Goal: Navigation & Orientation: Go to known website

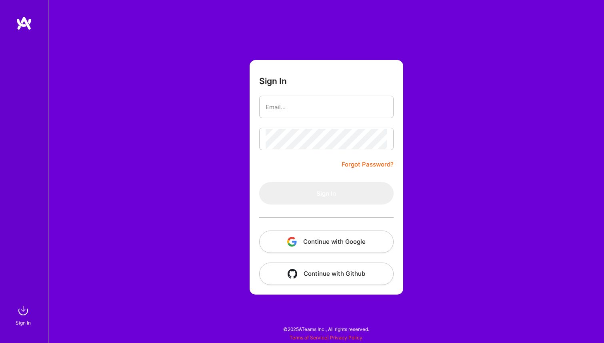
click at [317, 237] on button "Continue with Google" at bounding box center [326, 241] width 134 height 22
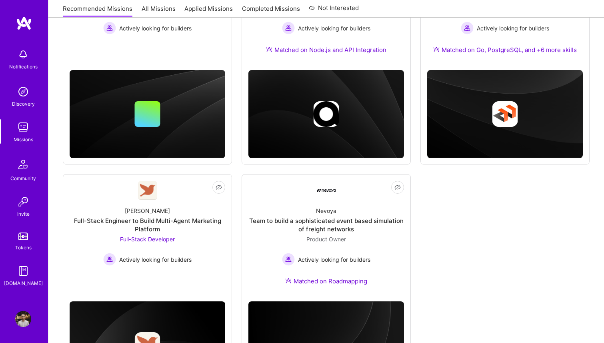
scroll to position [188, 0]
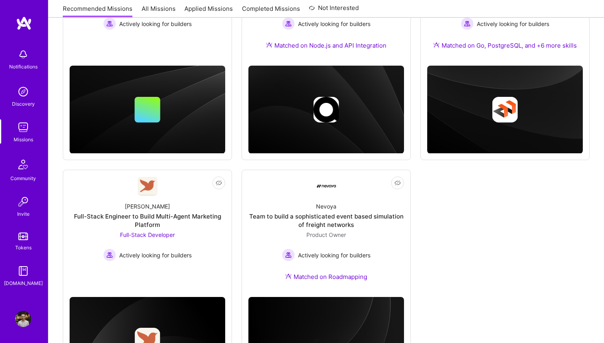
click at [183, 159] on div "Not Interested Opt Health Build the future of preventative and longevity care M…" at bounding box center [147, 53] width 169 height 213
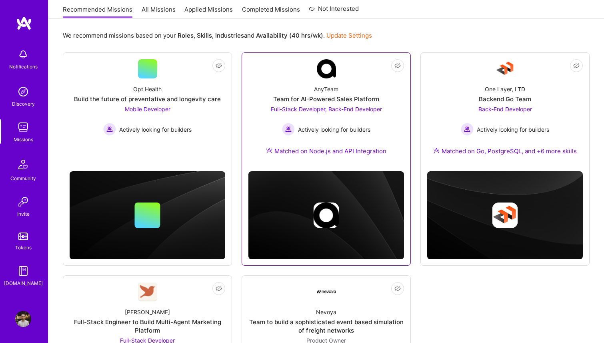
scroll to position [21, 0]
